Goal: Task Accomplishment & Management: Use online tool/utility

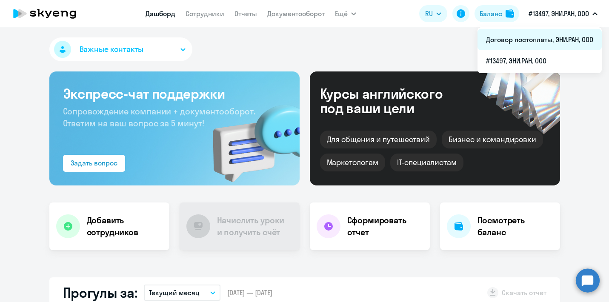
click at [547, 40] on li "Договор постоплаты, ЭНИ.РАН, ООО" at bounding box center [540, 39] width 124 height 21
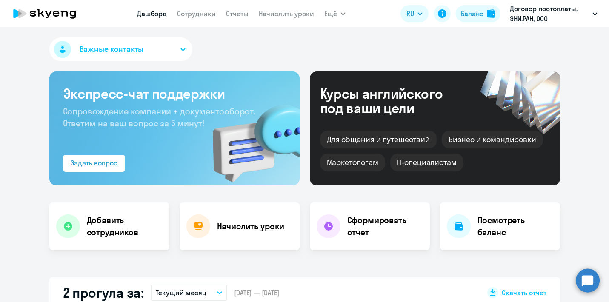
click at [272, 24] on app-header "[PERSON_NAME] Отчеты Начислить уроки Ещё Дашборд Сотрудники Отчеты Начислить ур…" at bounding box center [304, 13] width 609 height 27
select select "30"
click at [268, 15] on link "Начислить уроки" at bounding box center [286, 13] width 55 height 9
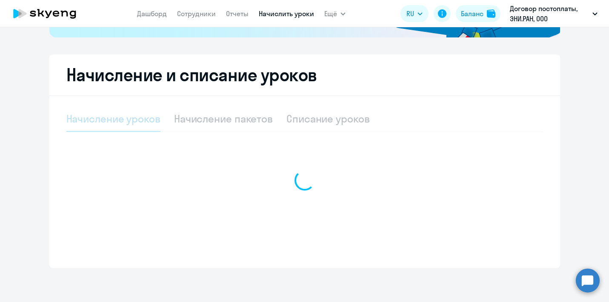
select select "10"
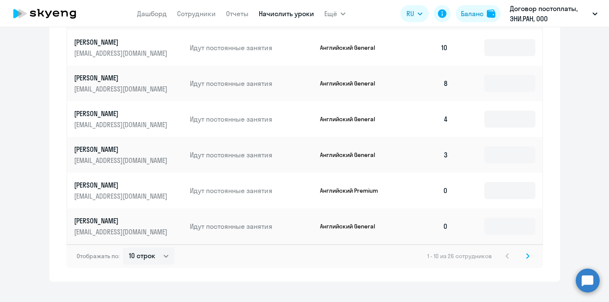
scroll to position [576, 0]
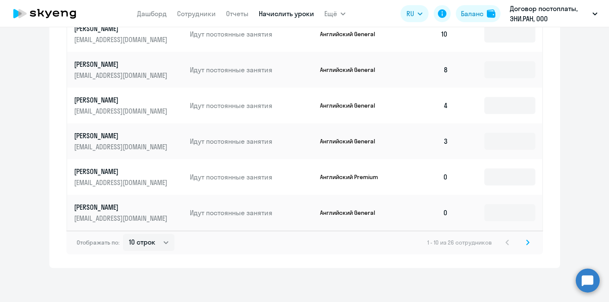
click at [526, 243] on icon at bounding box center [527, 243] width 3 height 6
click at [501, 108] on input at bounding box center [509, 105] width 51 height 17
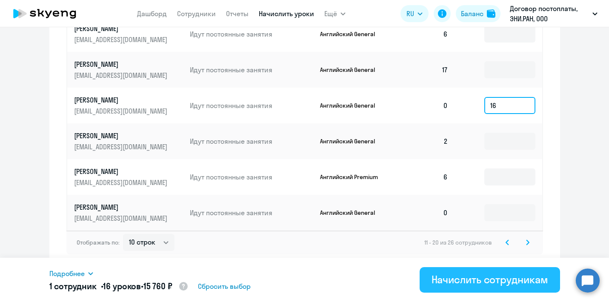
type input "16"
click at [507, 275] on div "Начислить сотрудникам" at bounding box center [490, 280] width 117 height 14
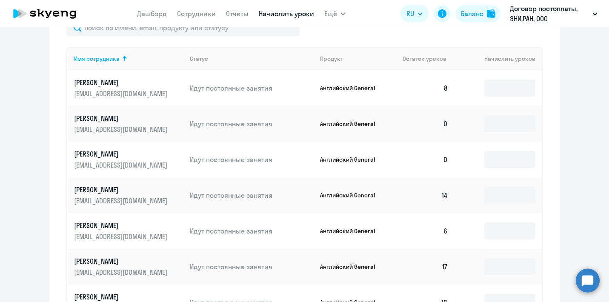
scroll to position [259, 0]
